Goal: Find specific page/section: Find specific page/section

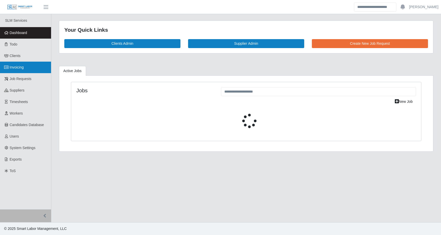
select select "****"
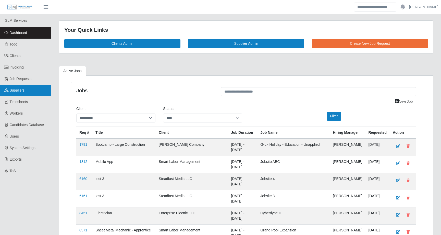
click at [14, 95] on link "Suppliers" at bounding box center [25, 89] width 51 height 11
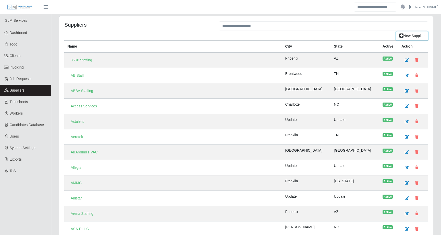
click at [413, 35] on link "New Supplier" at bounding box center [412, 35] width 32 height 9
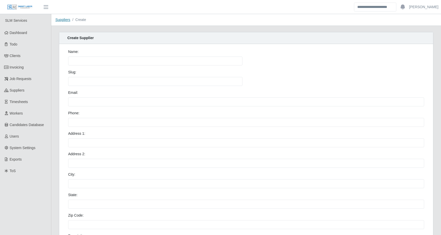
click at [59, 19] on link "Suppliers" at bounding box center [62, 20] width 15 height 4
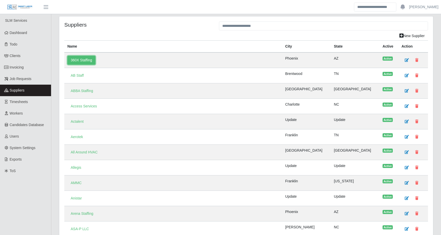
click at [79, 59] on link "360X Staffing" at bounding box center [81, 60] width 28 height 9
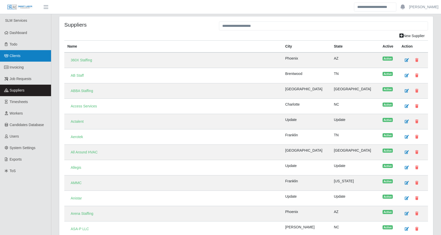
click at [15, 54] on span "Clients" at bounding box center [15, 56] width 11 height 4
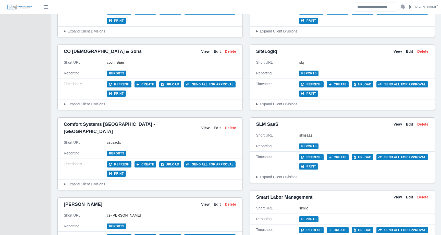
scroll to position [684, 0]
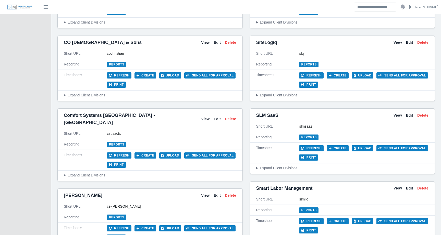
click at [395, 185] on link "View" at bounding box center [398, 187] width 8 height 5
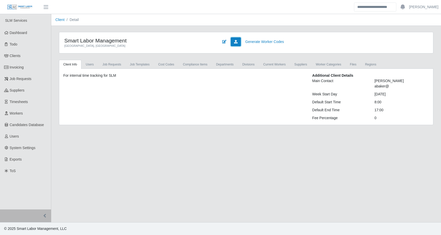
click at [235, 41] on icon at bounding box center [236, 42] width 4 height 4
click at [361, 63] on link "Files" at bounding box center [353, 64] width 15 height 9
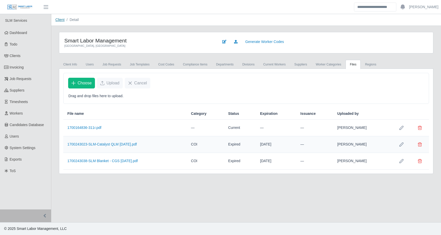
click at [60, 20] on link "Client" at bounding box center [59, 20] width 9 height 4
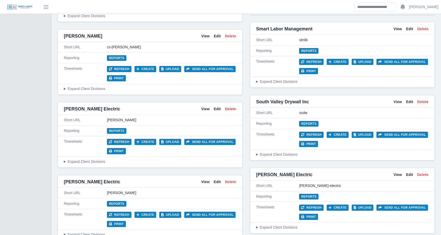
scroll to position [848, 0]
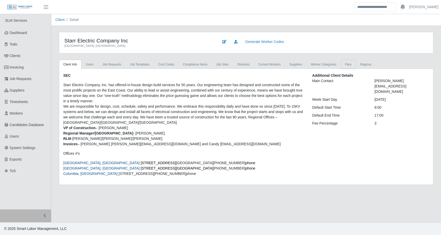
click at [356, 62] on link "Files" at bounding box center [348, 64] width 15 height 9
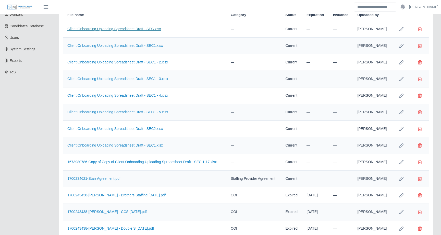
scroll to position [99, 0]
click at [141, 113] on link "Client Onboarding Uploading Spreadsheet Draft - SEC1 - 5.xlsx" at bounding box center [117, 111] width 101 height 4
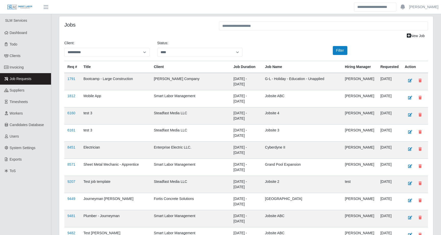
select select "****"
